Goal: Task Accomplishment & Management: Use online tool/utility

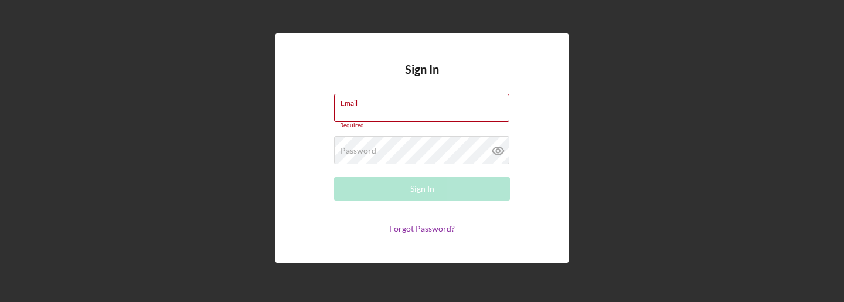
type input "[EMAIL_ADDRESS][DOMAIN_NAME]"
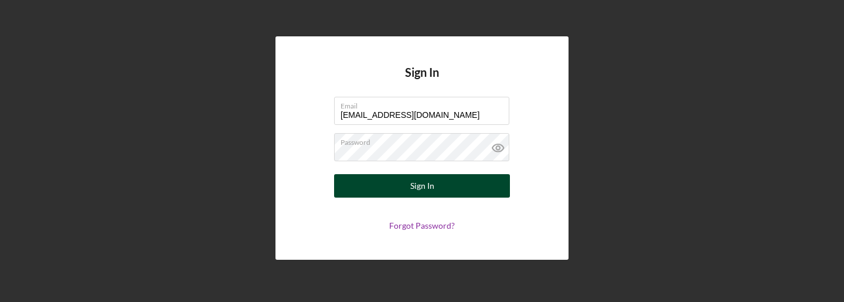
click at [369, 176] on button "Sign In" at bounding box center [422, 185] width 176 height 23
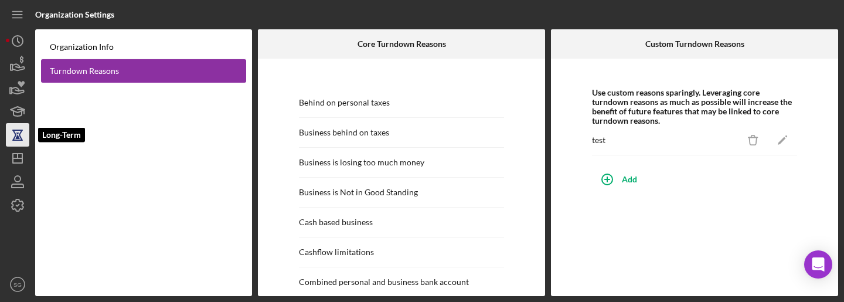
click at [19, 141] on icon "button" at bounding box center [17, 134] width 29 height 29
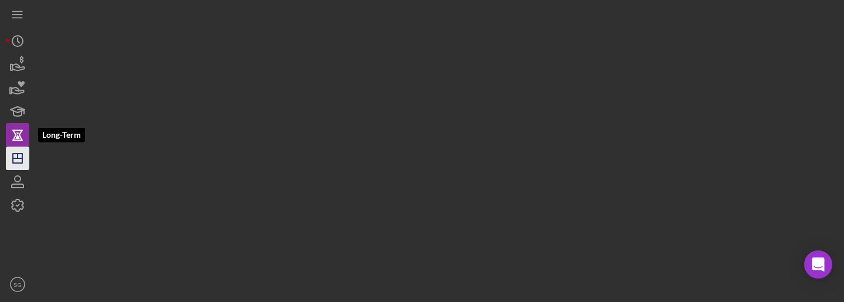
click at [19, 152] on icon "Icon/Dashboard" at bounding box center [17, 158] width 29 height 29
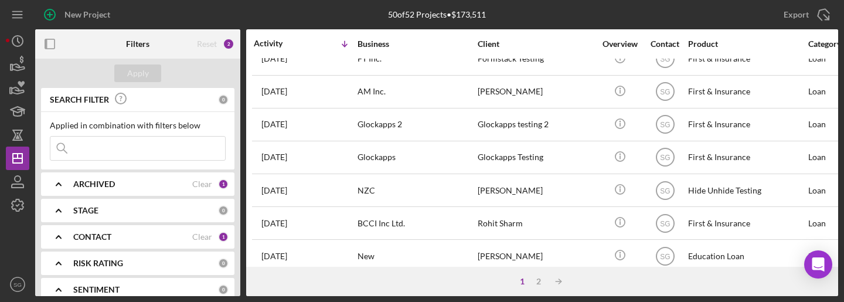
scroll to position [278, 0]
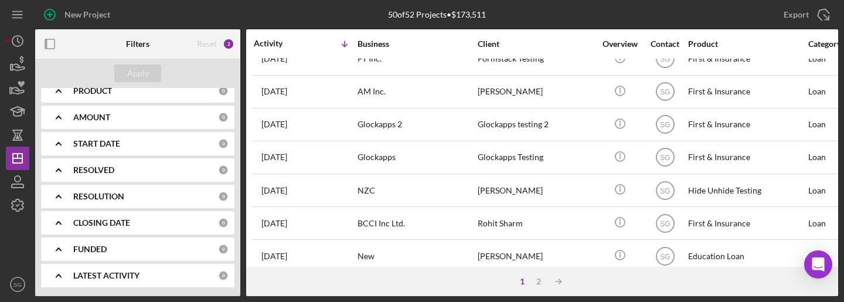
click at [117, 195] on b "RESOLUTION" at bounding box center [98, 196] width 51 height 9
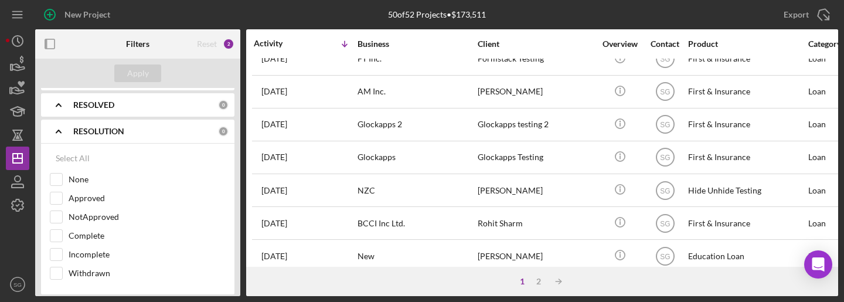
scroll to position [353, 0]
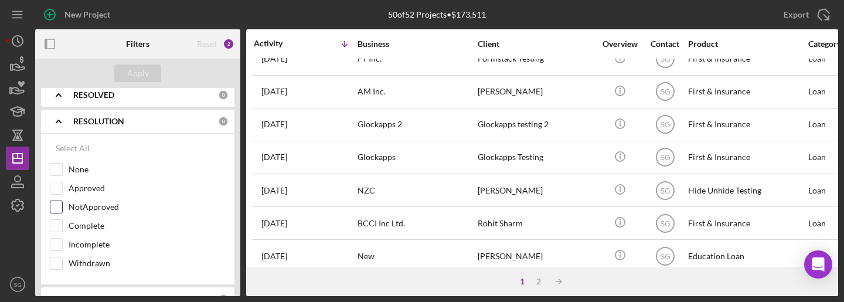
click at [58, 205] on input "NotApproved" at bounding box center [56, 207] width 12 height 12
checkbox input "true"
click at [134, 77] on div "Apply" at bounding box center [138, 73] width 22 height 18
